Goal: Information Seeking & Learning: Learn about a topic

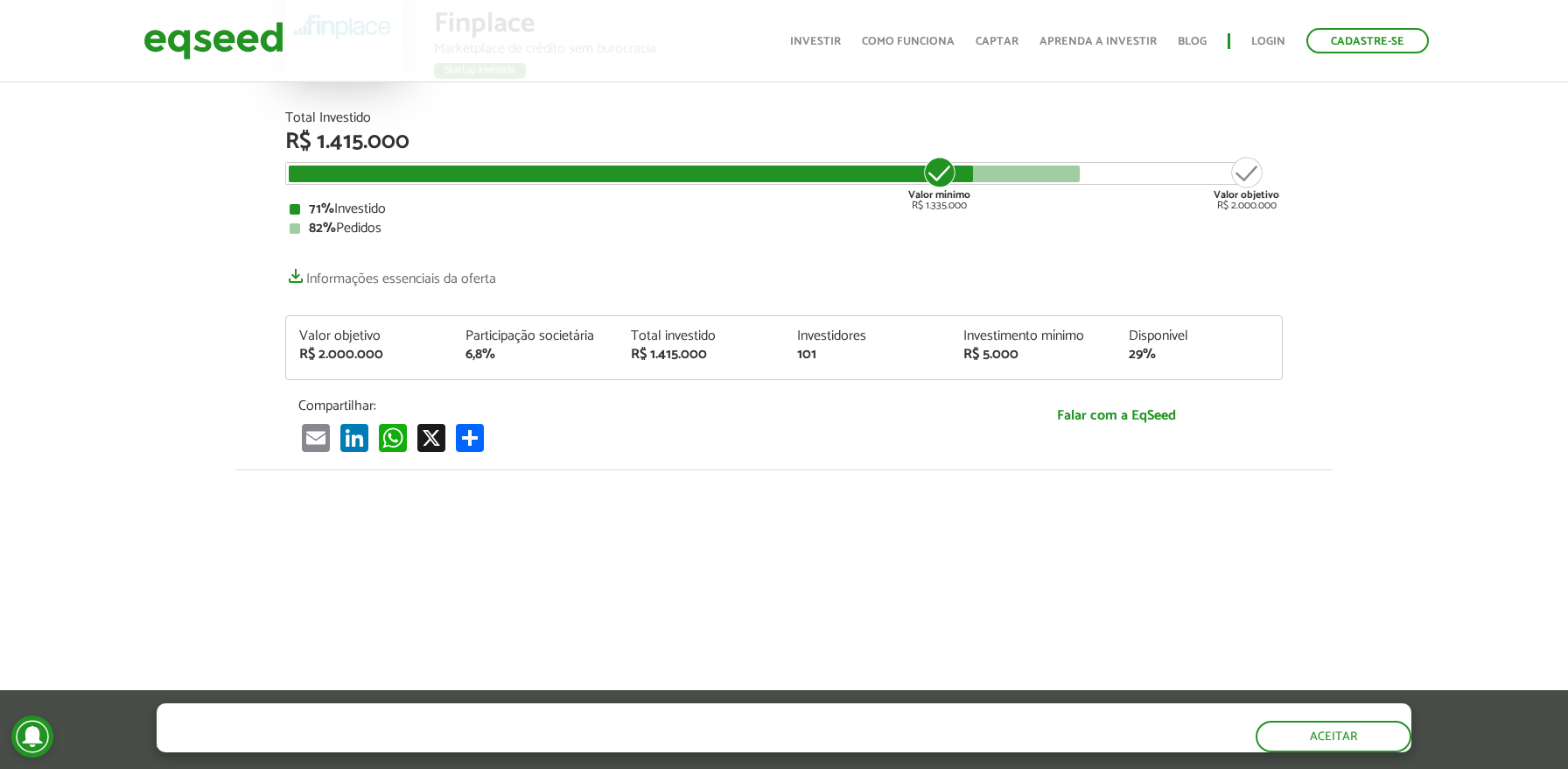
scroll to position [189, 0]
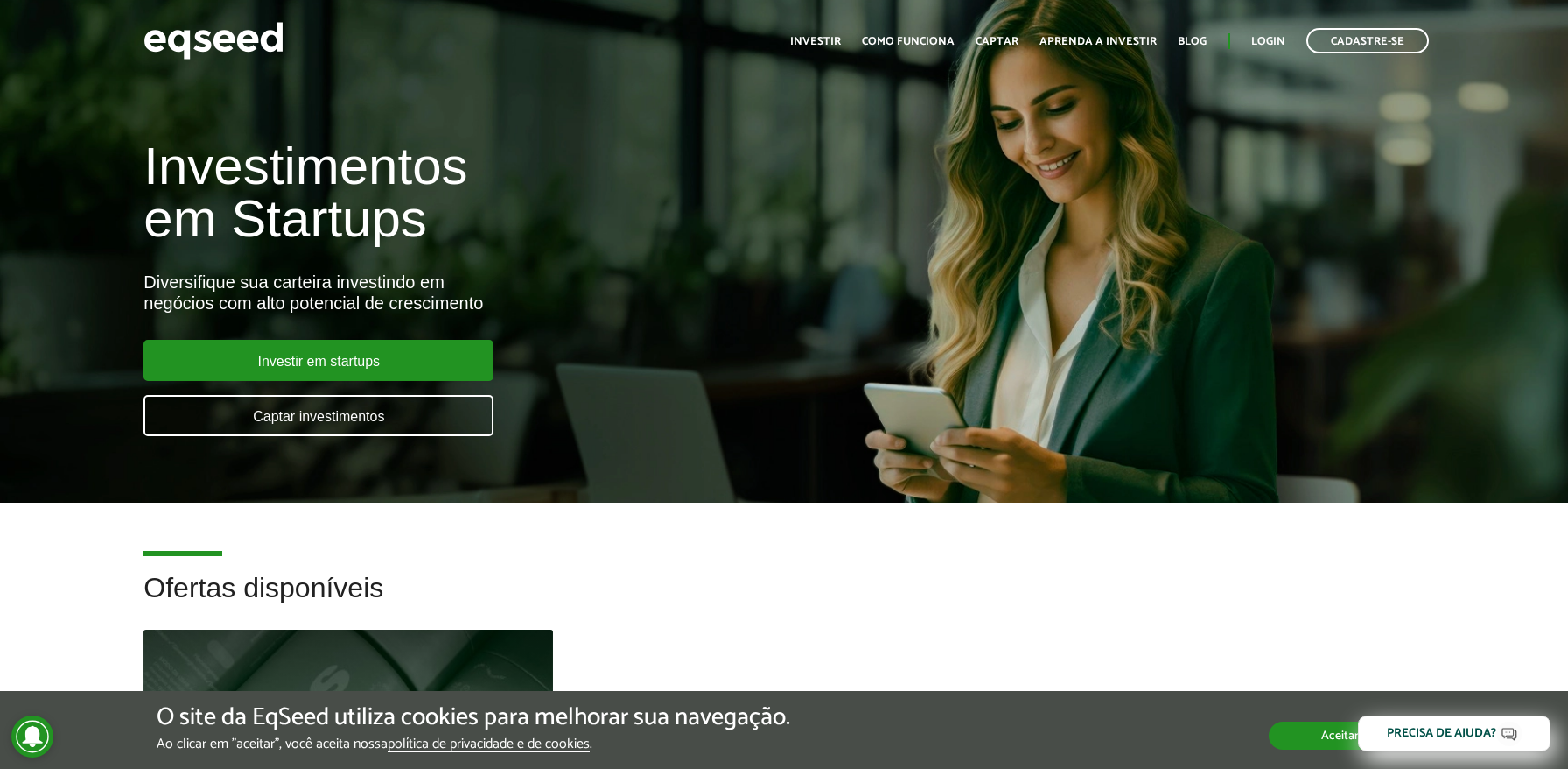
click at [1300, 740] on button "Aceitar" at bounding box center [1341, 735] width 143 height 28
